Goal: Task Accomplishment & Management: Use online tool/utility

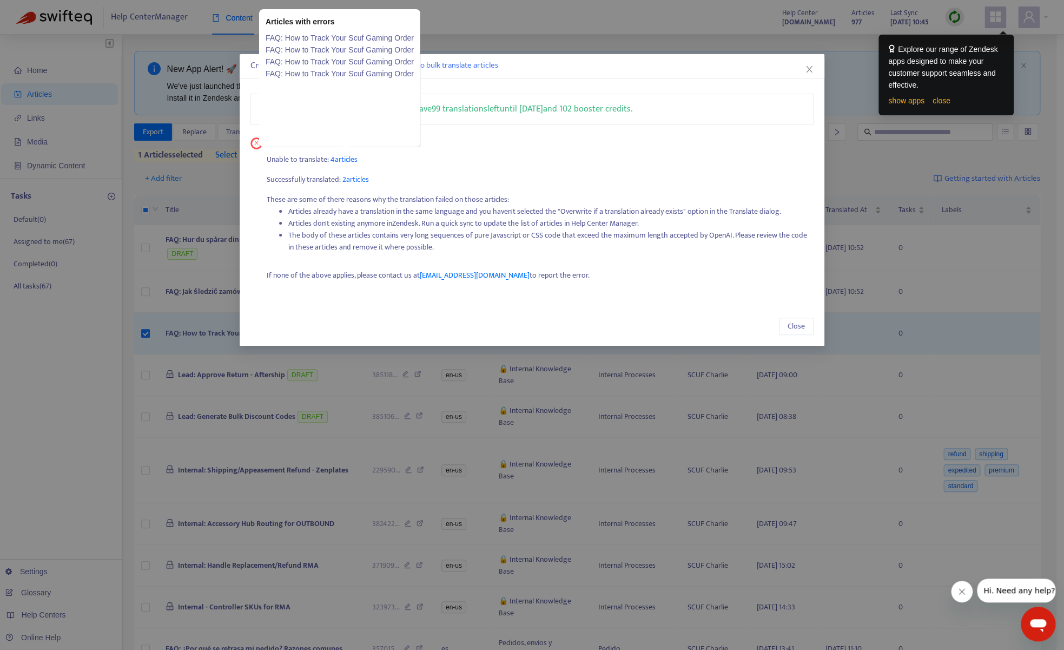
click at [340, 160] on span "4 articles" at bounding box center [343, 159] width 27 height 12
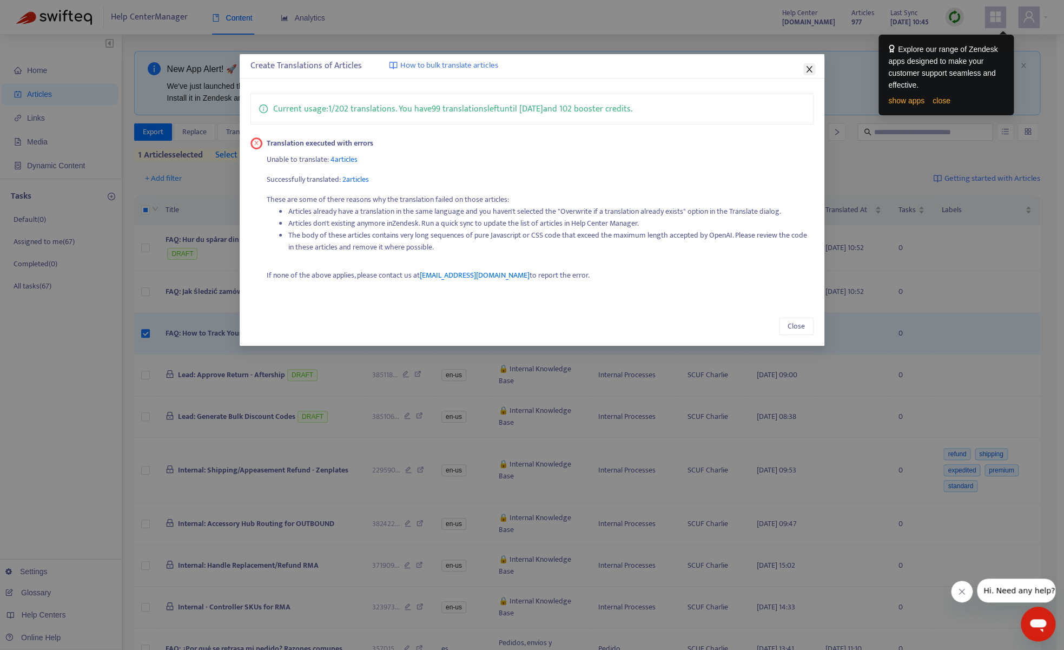
click at [806, 69] on icon "close" at bounding box center [809, 69] width 9 height 9
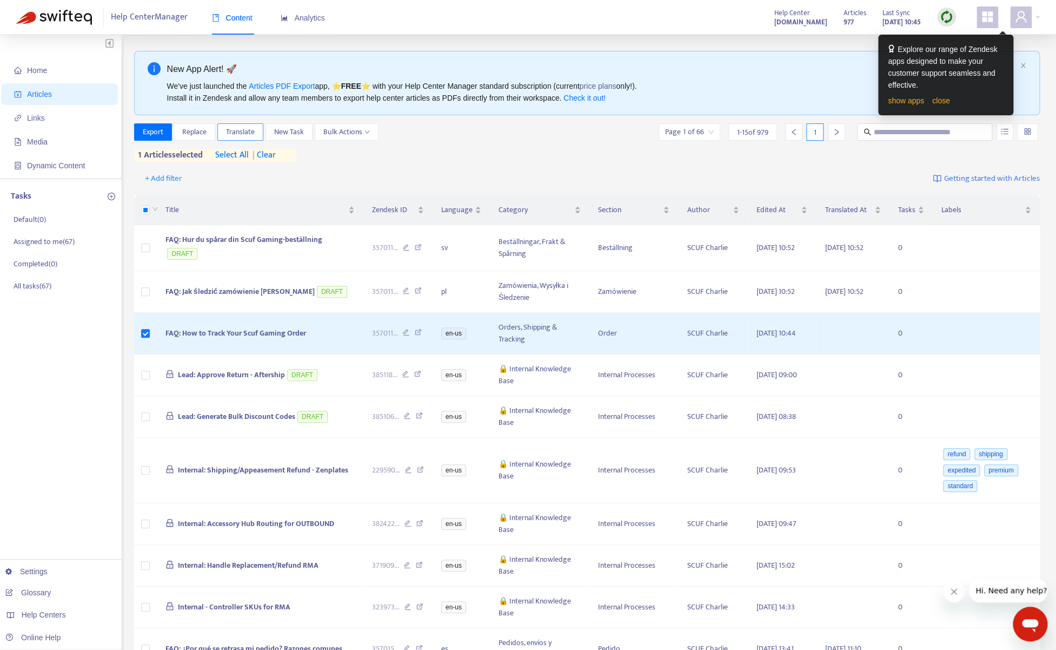
click at [242, 131] on span "Translate" at bounding box center [240, 132] width 29 height 12
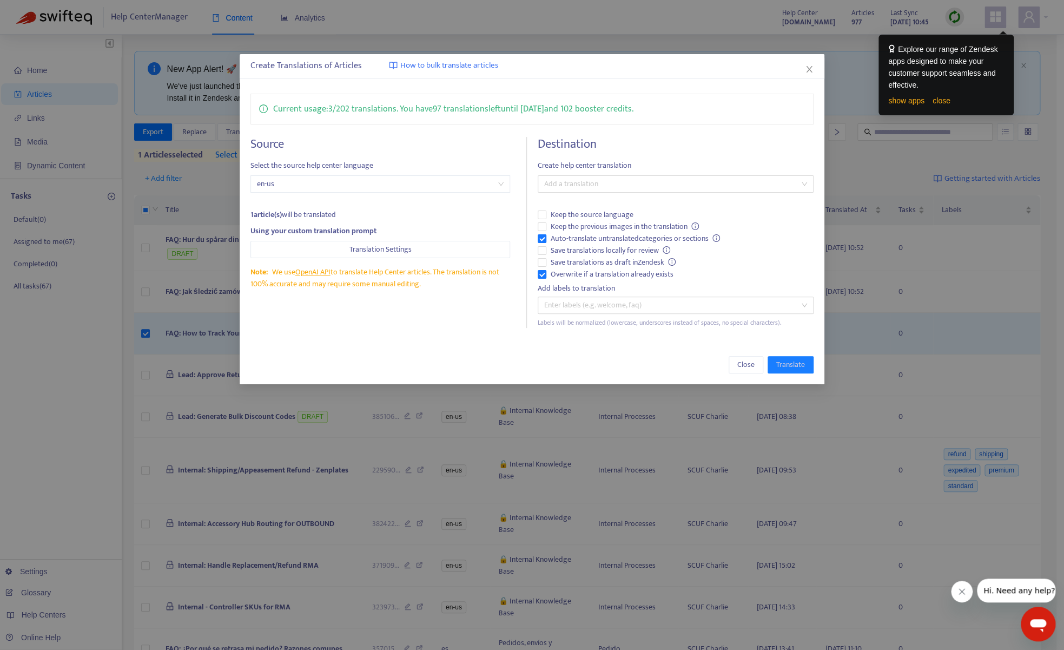
click at [55, 323] on div "Create Translations of Articles How to bulk translate articles Current usage: 3…" at bounding box center [532, 325] width 1064 height 650
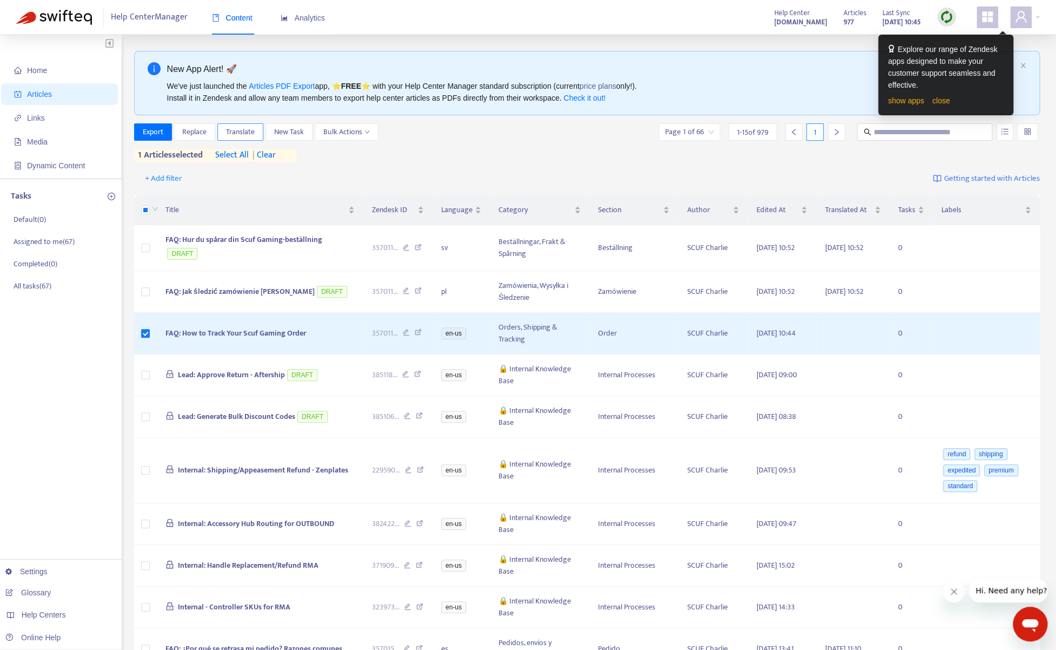
click at [232, 131] on span "Translate" at bounding box center [240, 132] width 29 height 12
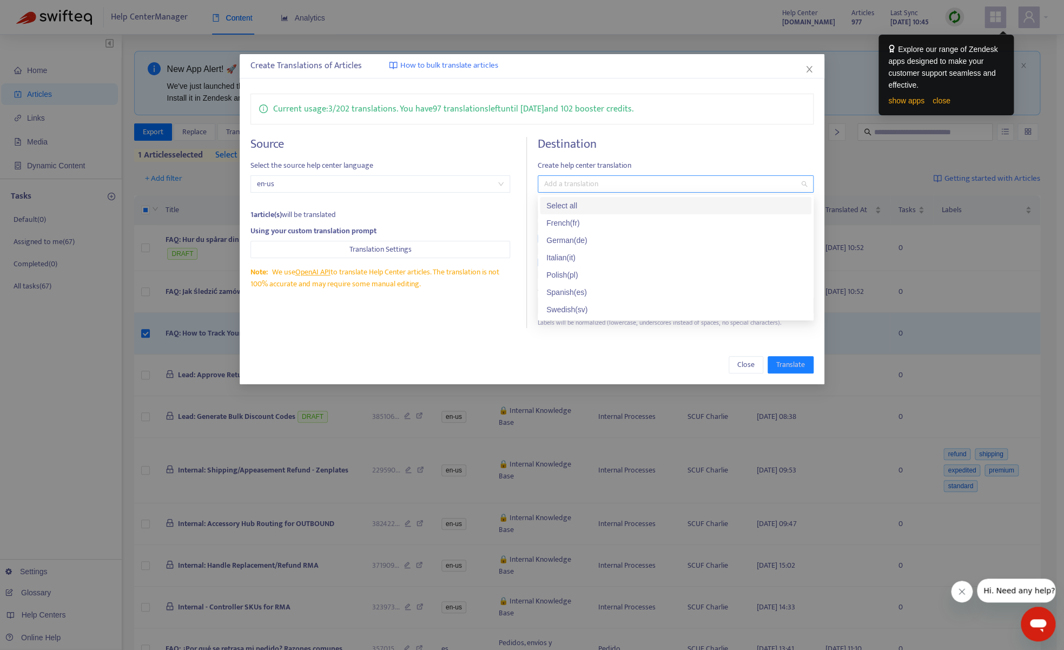
click at [638, 186] on div at bounding box center [670, 183] width 260 height 13
click at [629, 218] on div "French ( fr )" at bounding box center [675, 223] width 259 height 12
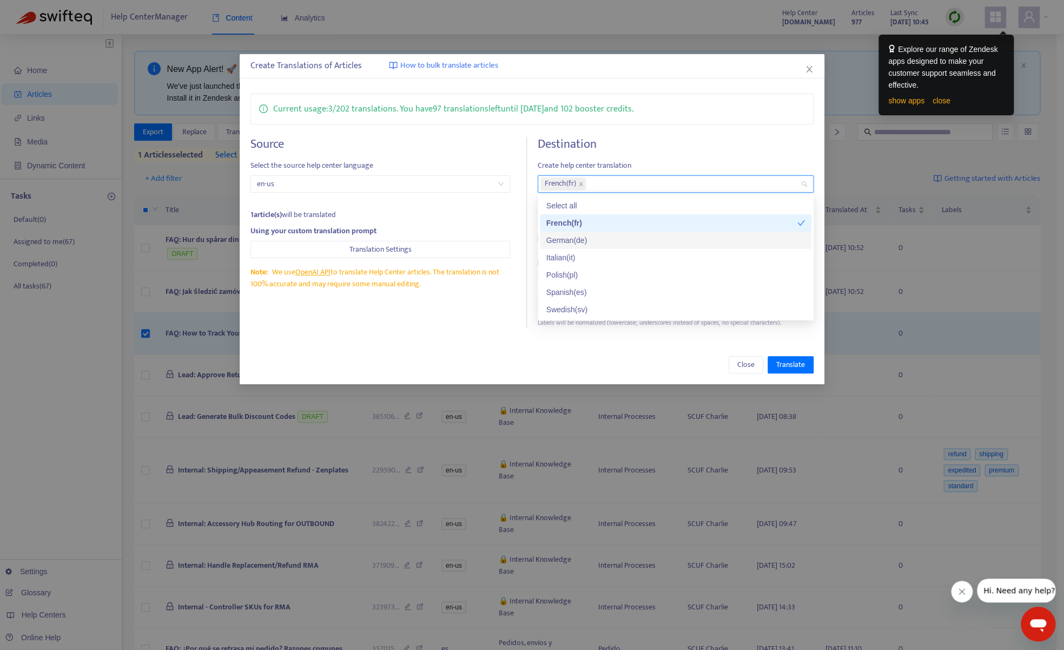
click at [632, 235] on div "German ( de )" at bounding box center [675, 240] width 259 height 12
click at [632, 254] on div "Italian ( it )" at bounding box center [675, 257] width 259 height 12
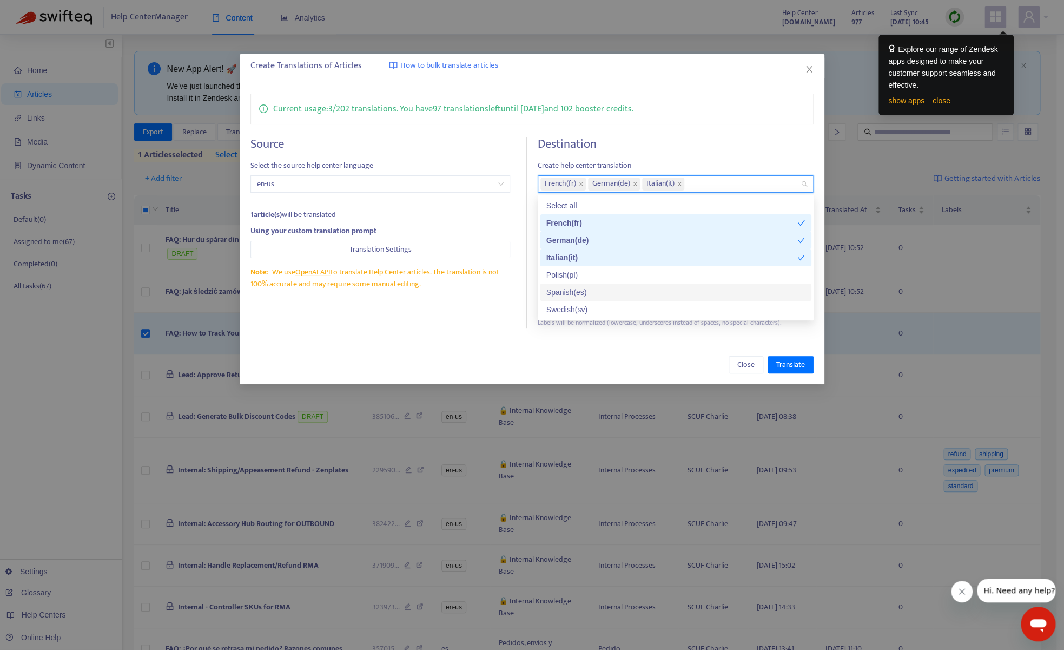
click at [623, 292] on div "Spanish ( es )" at bounding box center [675, 292] width 259 height 12
click at [681, 141] on h4 "Destination" at bounding box center [676, 144] width 276 height 15
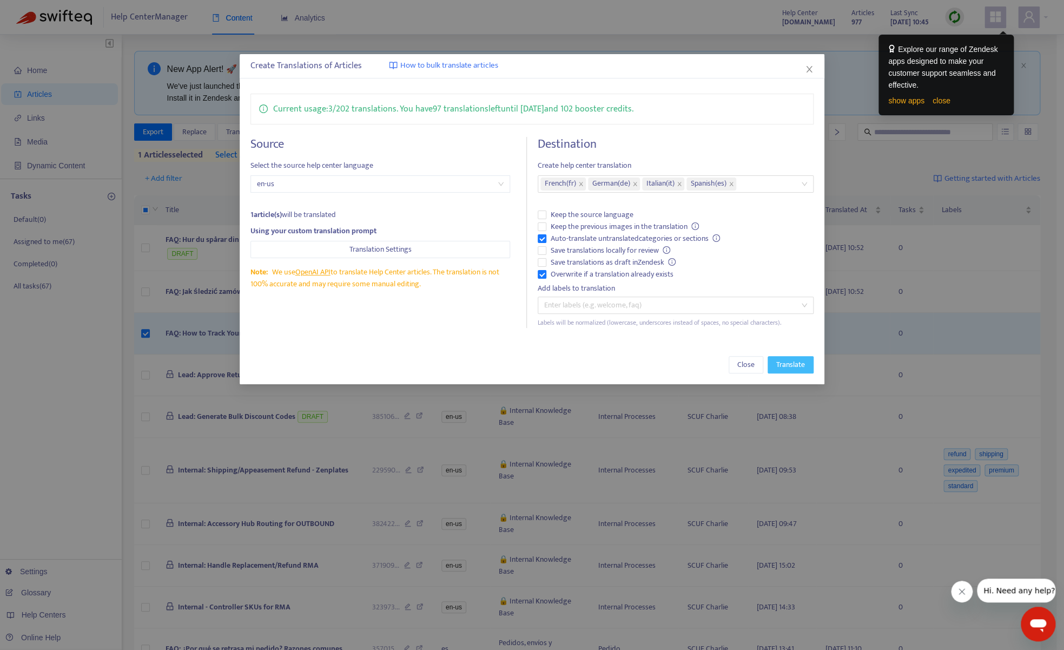
click at [796, 357] on button "Translate" at bounding box center [790, 364] width 46 height 17
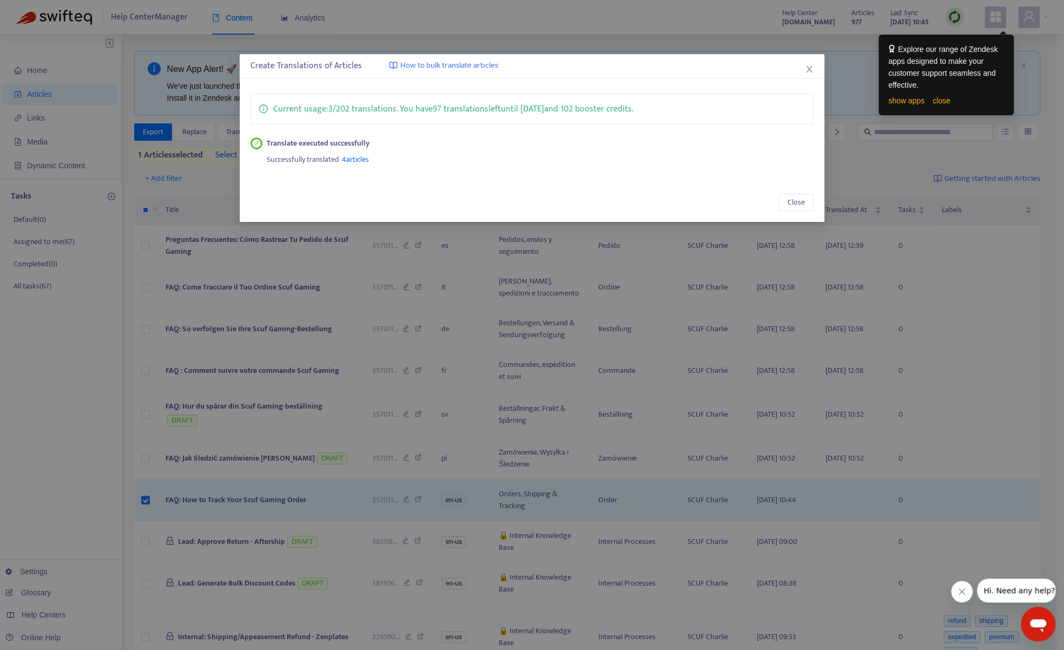
click at [303, 360] on div "Create Translations of Articles How to bulk translate articles Current usage: 3…" at bounding box center [532, 325] width 1064 height 650
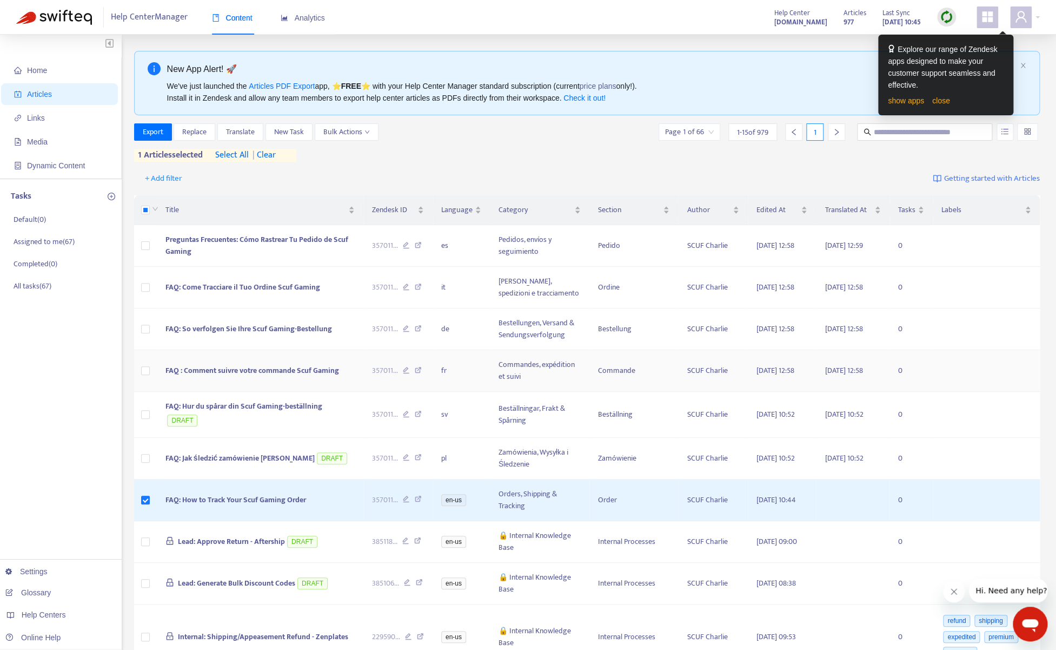
scroll to position [2, 0]
click at [287, 327] on span "FAQ: So verfolgen Sie Ihre Scuf Gaming-Bestellung" at bounding box center [248, 327] width 167 height 12
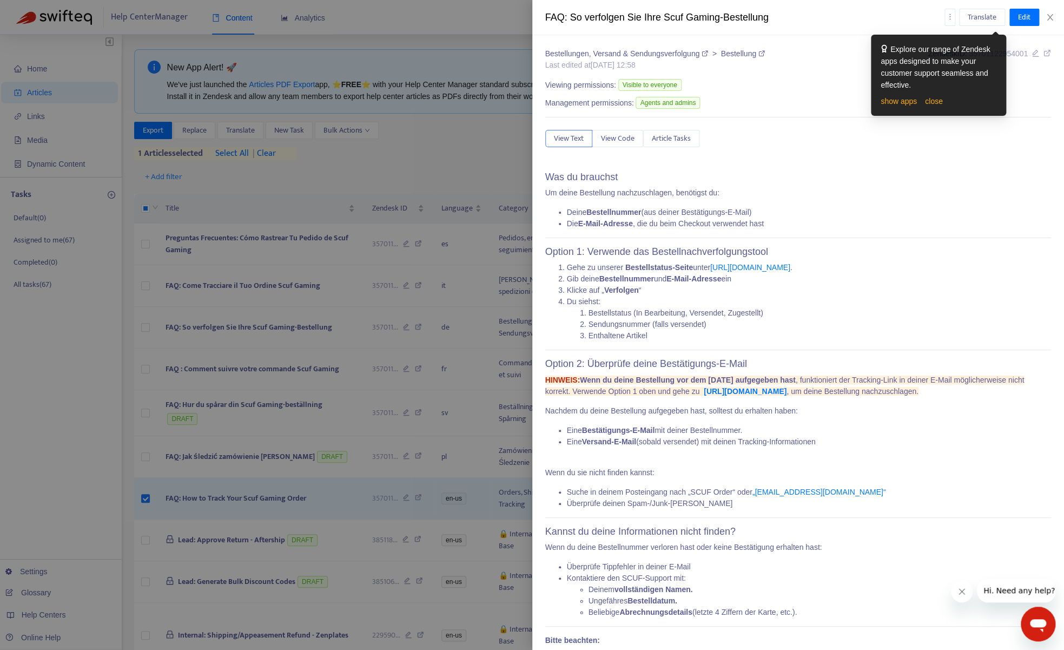
click at [312, 349] on div at bounding box center [532, 325] width 1064 height 650
